Goal: Task Accomplishment & Management: Manage account settings

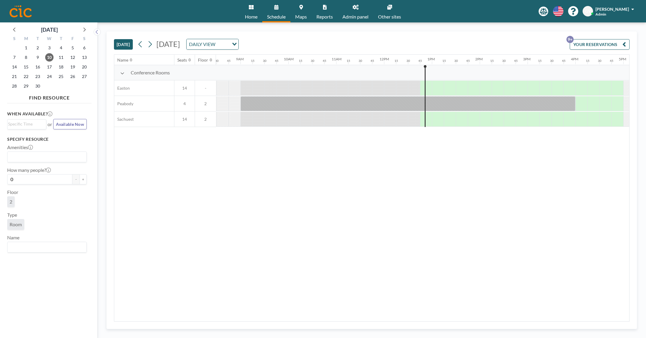
scroll to position [0, 406]
click at [150, 44] on icon at bounding box center [150, 44] width 6 height 9
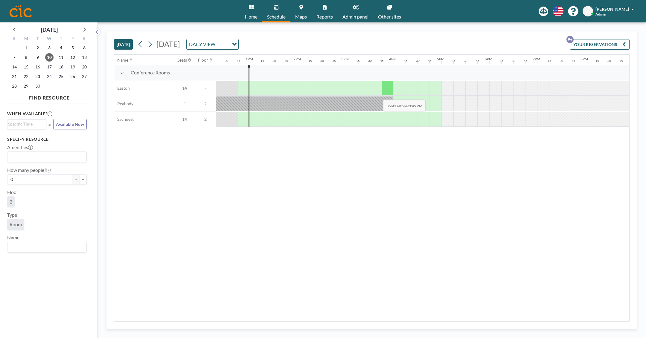
scroll to position [0, 598]
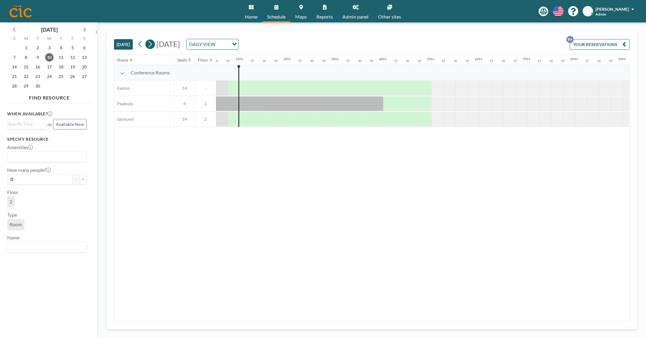
click at [153, 43] on icon at bounding box center [150, 44] width 6 height 9
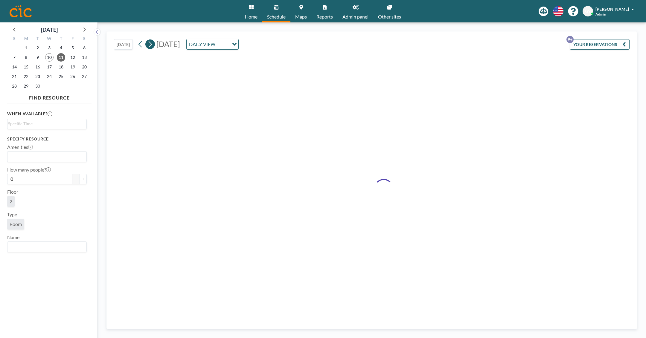
click at [153, 43] on icon at bounding box center [150, 44] width 6 height 9
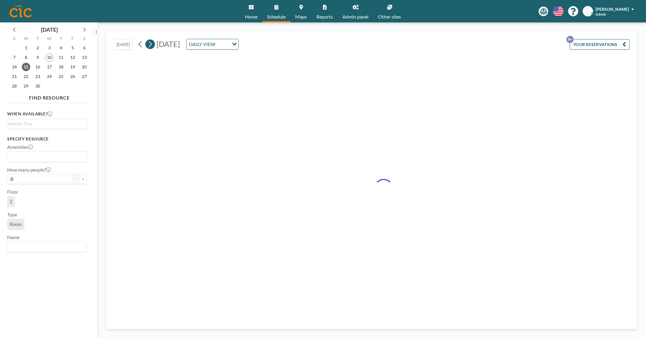
click at [153, 43] on icon at bounding box center [150, 44] width 6 height 9
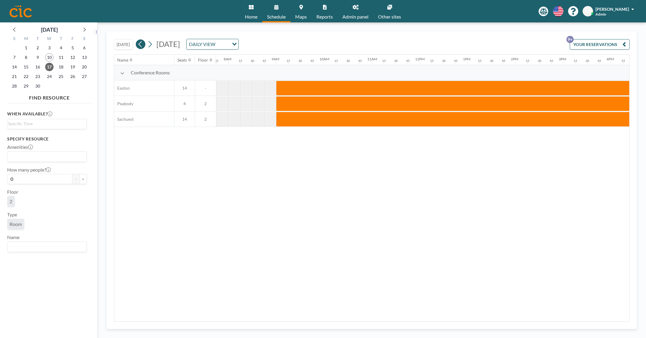
click at [138, 44] on button at bounding box center [141, 44] width 10 height 10
click at [153, 46] on icon at bounding box center [150, 44] width 6 height 9
click at [153, 43] on icon at bounding box center [150, 44] width 6 height 9
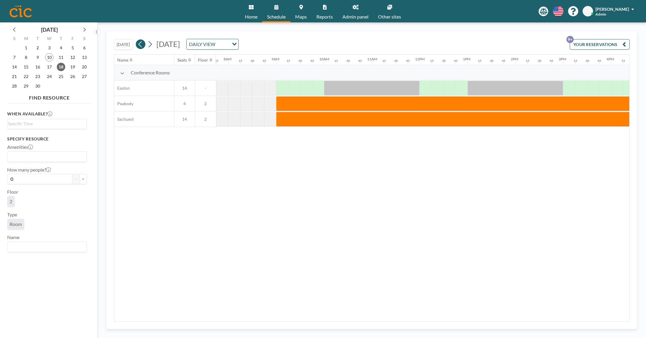
click at [143, 43] on icon at bounding box center [141, 44] width 6 height 9
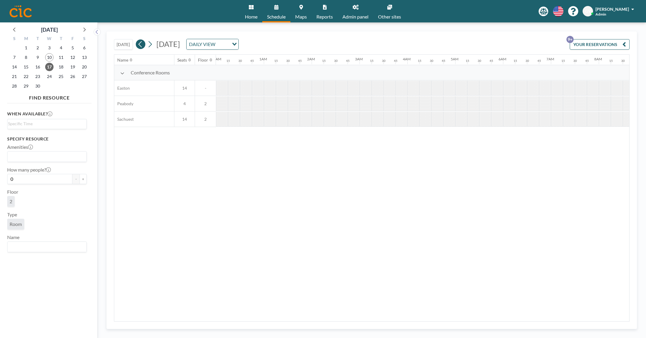
click at [143, 43] on icon at bounding box center [141, 44] width 6 height 9
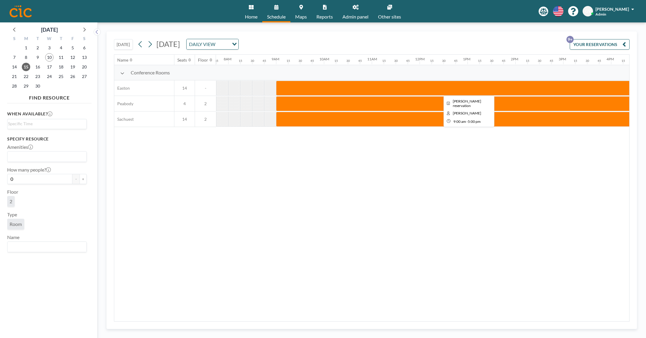
click at [472, 91] on div at bounding box center [467, 88] width 383 height 15
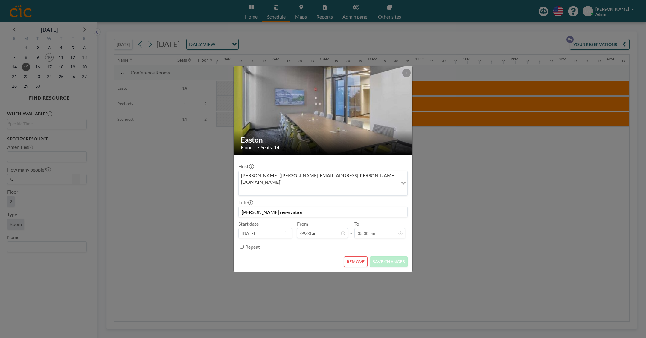
scroll to position [284, 0]
click at [360, 257] on button "REMOVE" at bounding box center [356, 262] width 24 height 10
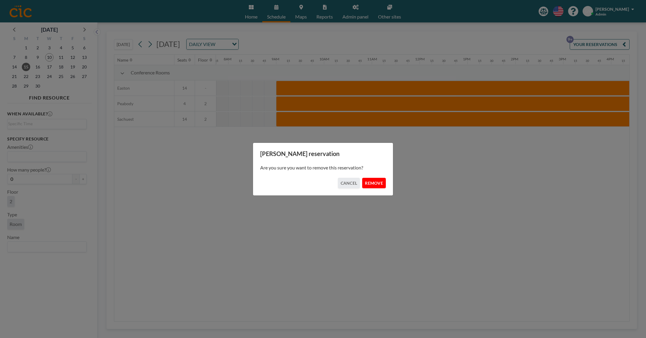
click at [373, 182] on button "REMOVE" at bounding box center [374, 183] width 24 height 10
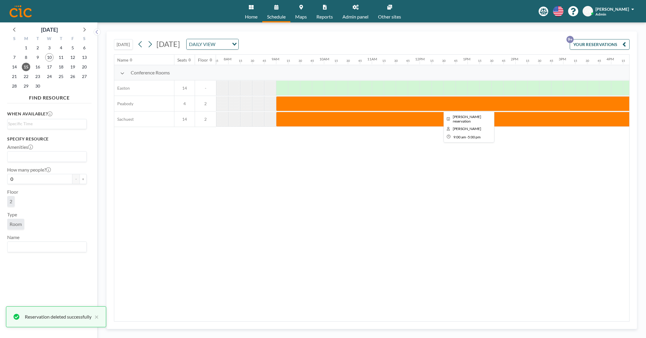
click at [366, 108] on div at bounding box center [467, 103] width 383 height 15
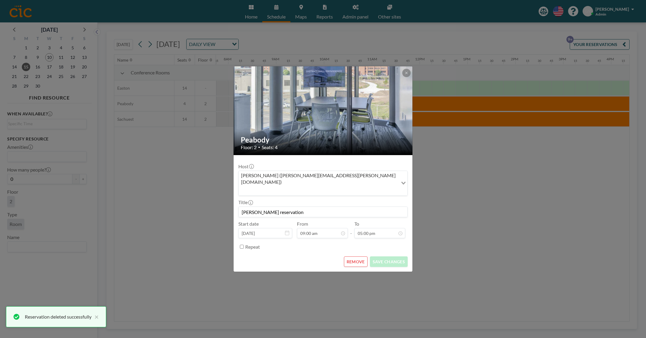
click at [356, 257] on button "REMOVE" at bounding box center [356, 262] width 24 height 10
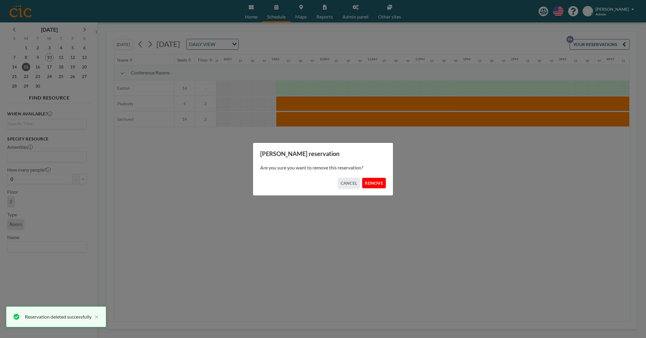
click at [372, 185] on button "REMOVE" at bounding box center [374, 183] width 24 height 10
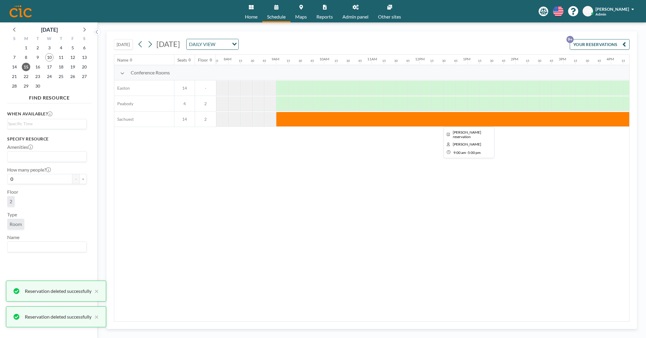
click at [367, 119] on div at bounding box center [467, 119] width 383 height 15
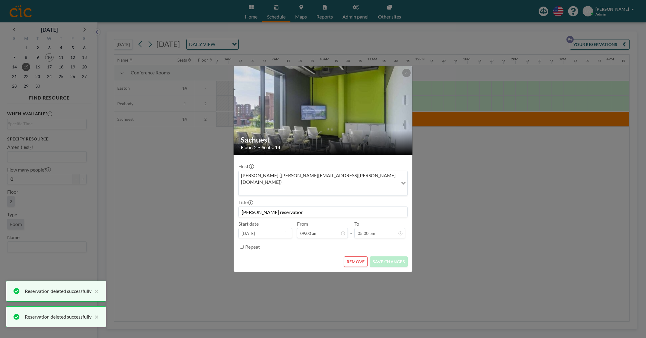
click at [354, 257] on button "REMOVE" at bounding box center [356, 262] width 24 height 10
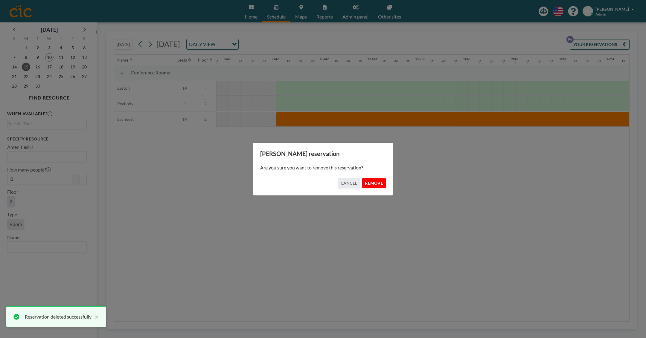
click at [377, 185] on button "REMOVE" at bounding box center [374, 183] width 24 height 10
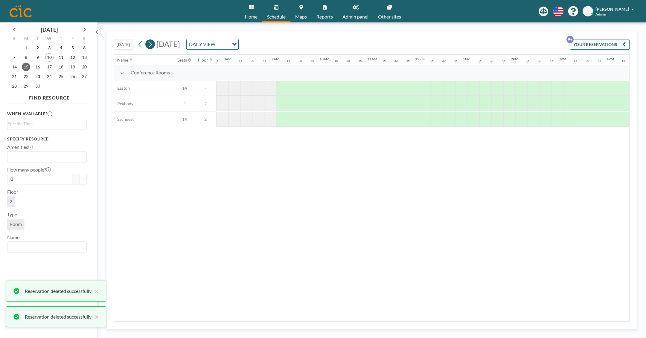
click at [154, 42] on button at bounding box center [150, 44] width 10 height 10
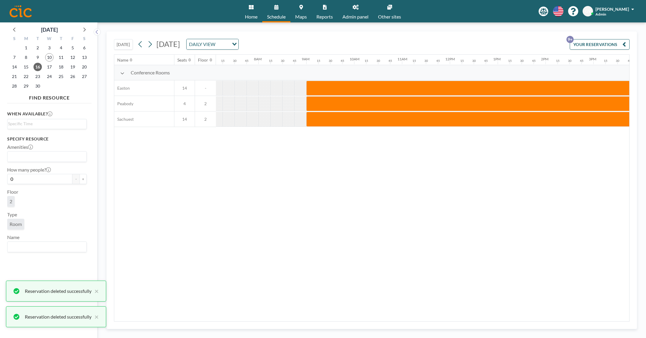
scroll to position [0, 363]
